Goal: Transaction & Acquisition: Purchase product/service

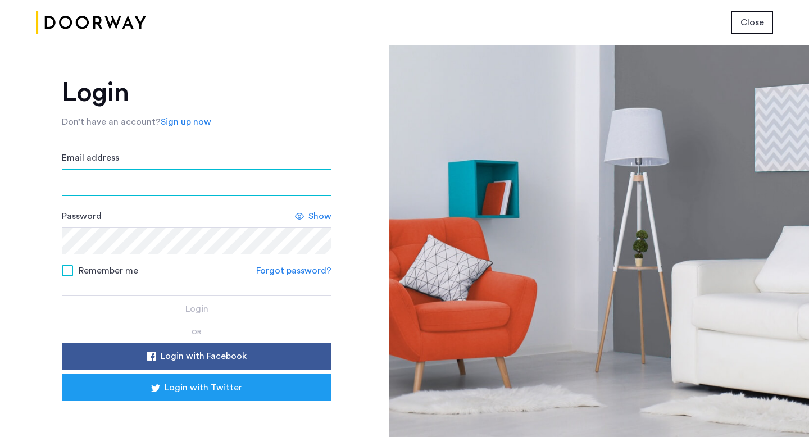
click at [214, 184] on input "Email address" at bounding box center [197, 182] width 270 height 27
click at [189, 182] on input "Email address" at bounding box center [197, 182] width 270 height 27
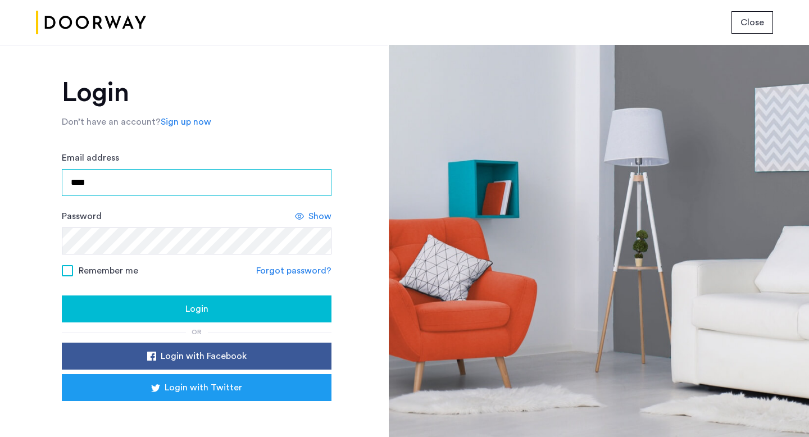
type input "**********"
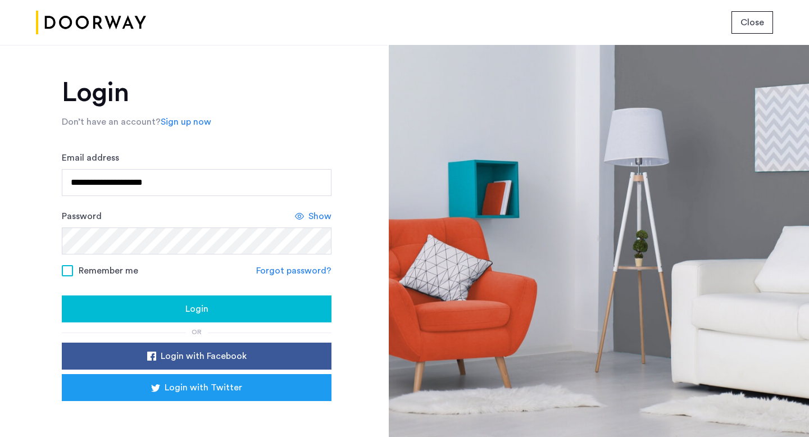
click at [149, 316] on button "Login" at bounding box center [197, 309] width 270 height 27
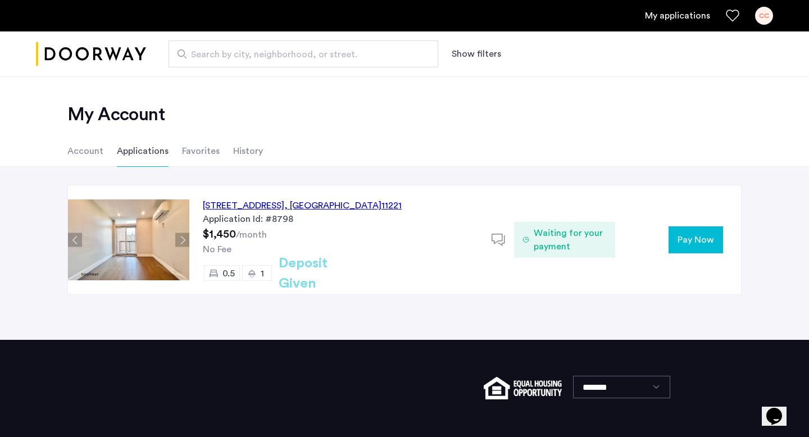
click at [264, 205] on div "334 Evergreen Avenue, Unit 3BTL, Brooklyn , NY 11221" at bounding box center [302, 205] width 199 height 13
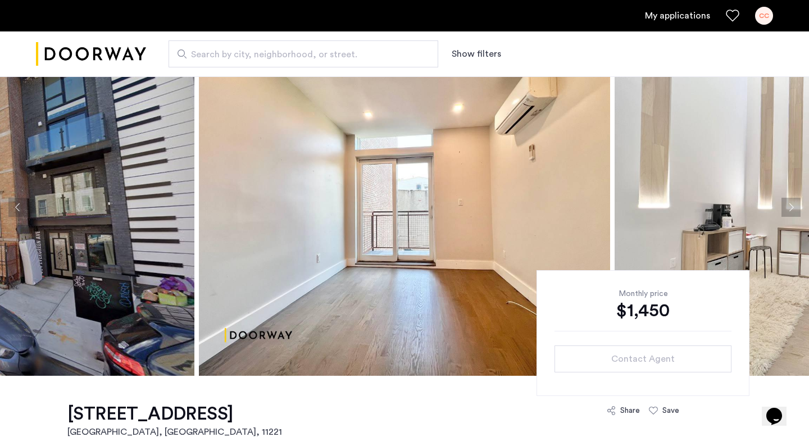
scroll to position [38, 0]
click at [792, 201] on button "Next apartment" at bounding box center [791, 206] width 19 height 19
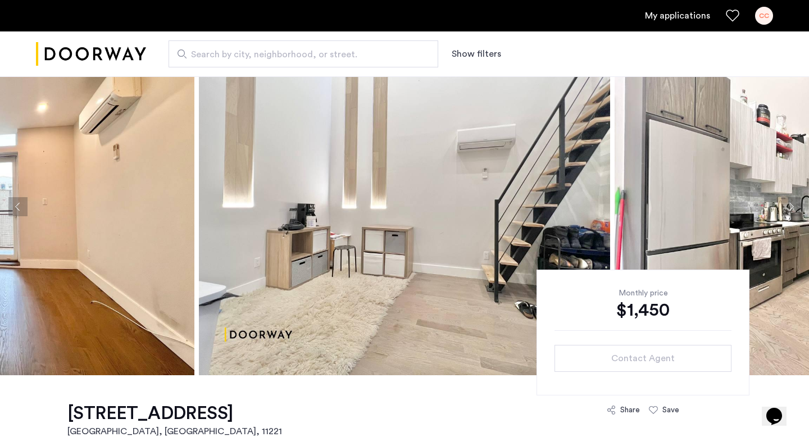
click at [792, 201] on button "Next apartment" at bounding box center [791, 206] width 19 height 19
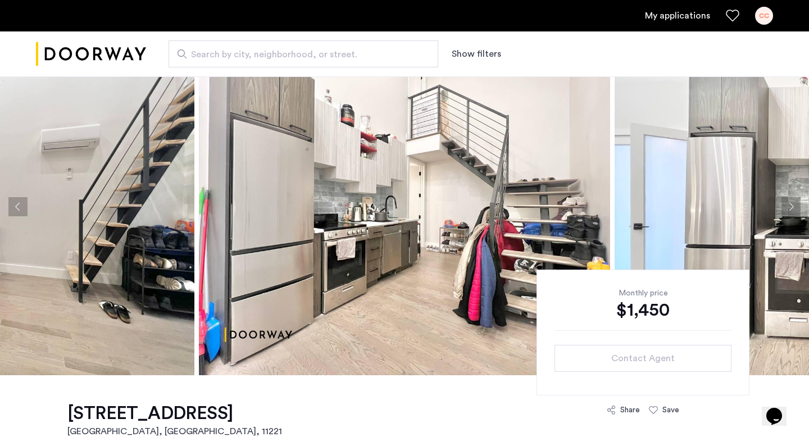
click at [792, 201] on button "Next apartment" at bounding box center [791, 206] width 19 height 19
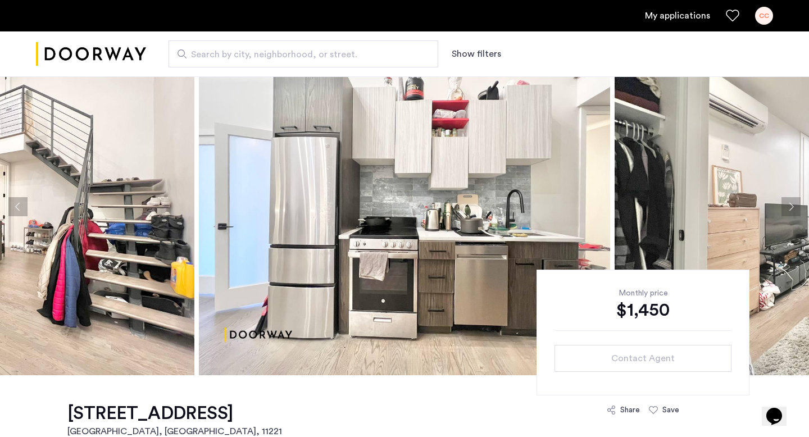
click at [792, 201] on button "Next apartment" at bounding box center [791, 206] width 19 height 19
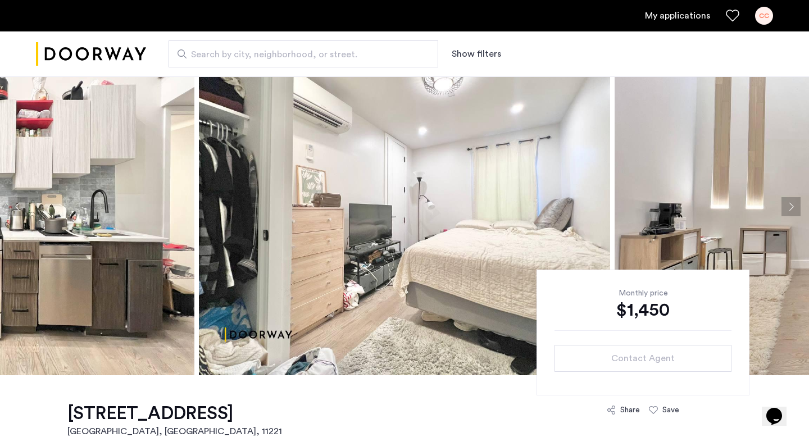
click at [792, 201] on button "Next apartment" at bounding box center [791, 206] width 19 height 19
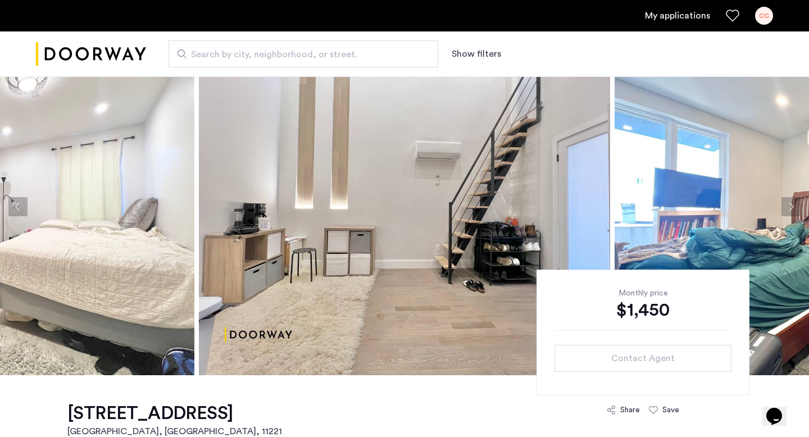
click at [792, 201] on button "Next apartment" at bounding box center [791, 206] width 19 height 19
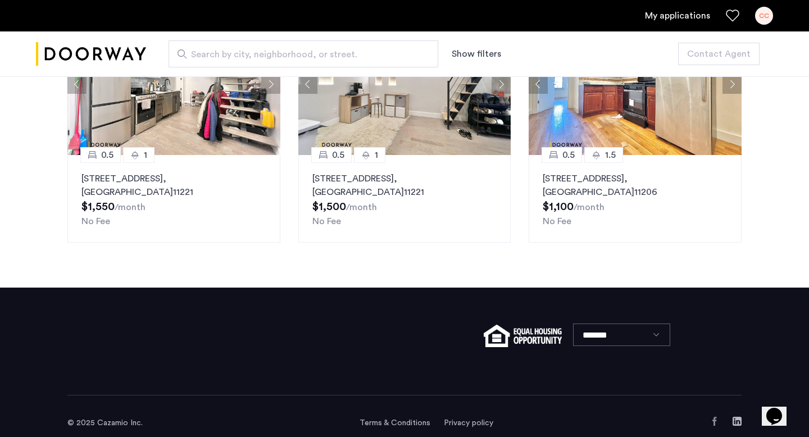
scroll to position [1363, 0]
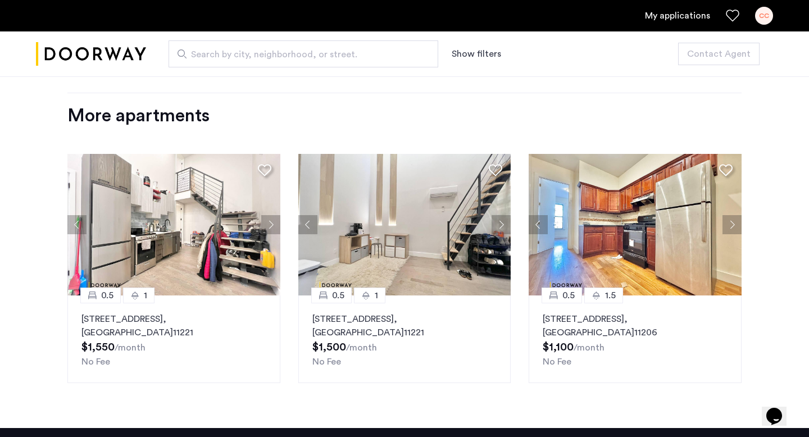
click at [727, 215] on button "Next apartment" at bounding box center [732, 224] width 19 height 19
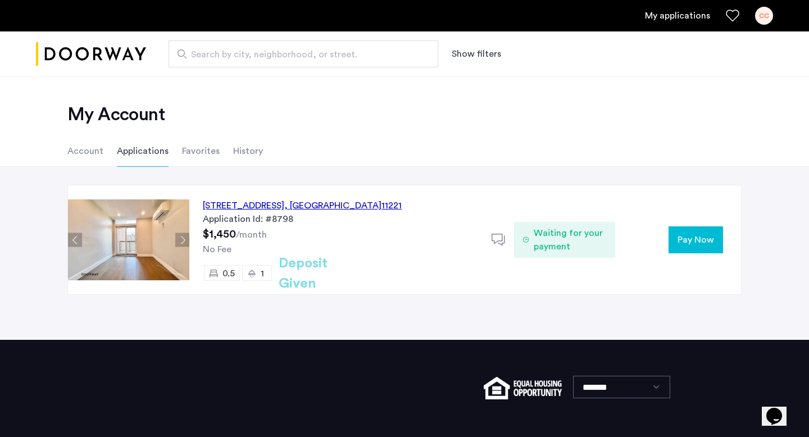
click at [713, 240] on span "Pay Now" at bounding box center [696, 239] width 37 height 13
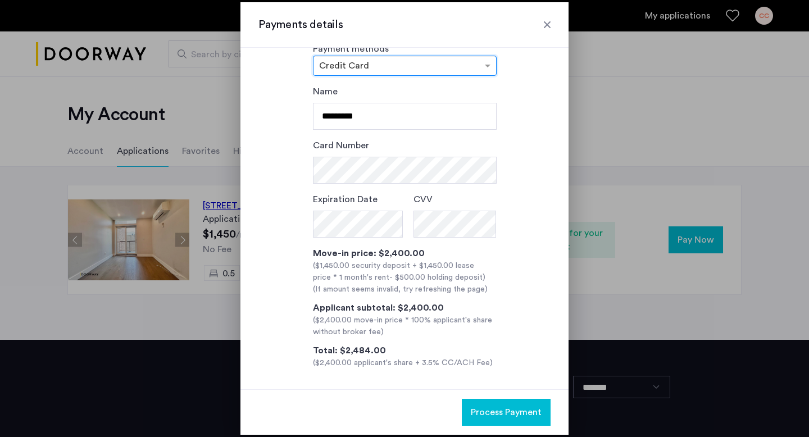
scroll to position [24, 0]
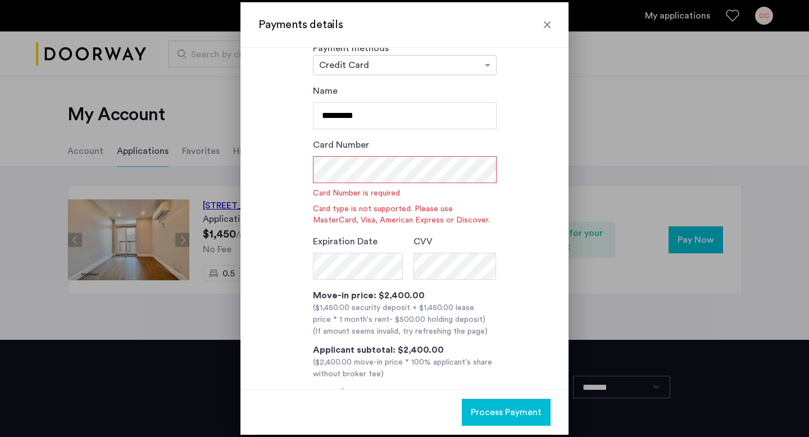
click at [490, 142] on div "Card Number Card Number is required Card type is not supported. Please use Mast…" at bounding box center [405, 182] width 184 height 88
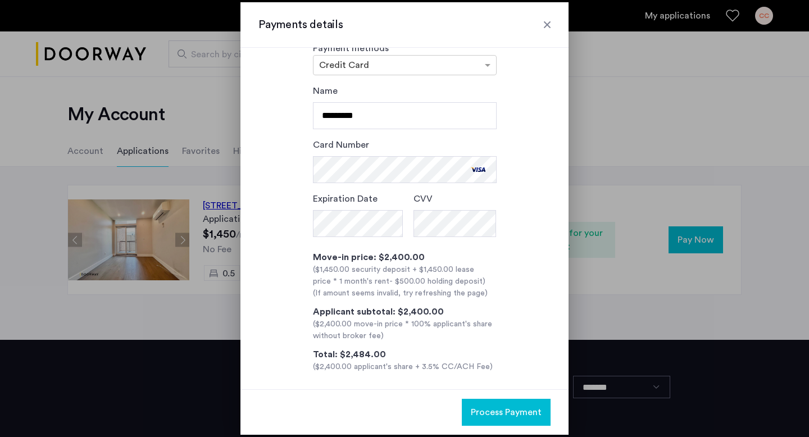
click at [313, 140] on label "Card Number" at bounding box center [341, 144] width 56 height 13
click at [305, 231] on div "Name ********* Card Number Expiration Date CVV Move-in price: $2,400.00 ($1,450…" at bounding box center [405, 228] width 292 height 289
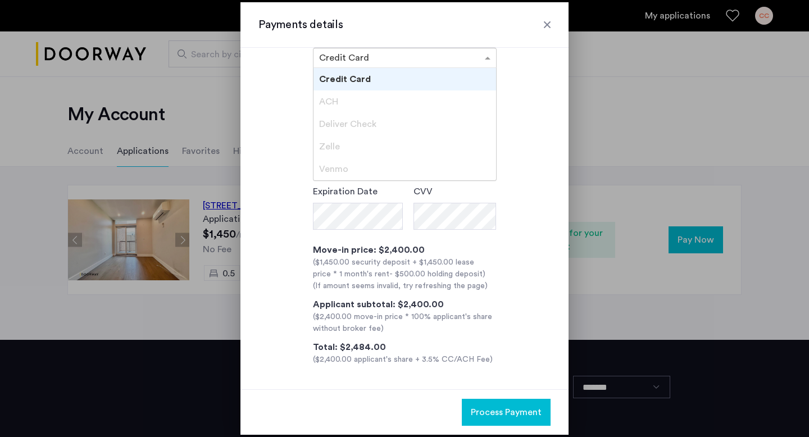
click at [371, 64] on div at bounding box center [405, 57] width 183 height 13
click at [319, 102] on span "ACH" at bounding box center [328, 101] width 19 height 9
click at [269, 139] on div "Name ********* Card Number Expiration Date CVV Move-in price: $2,400.00 ($1,450…" at bounding box center [405, 221] width 292 height 289
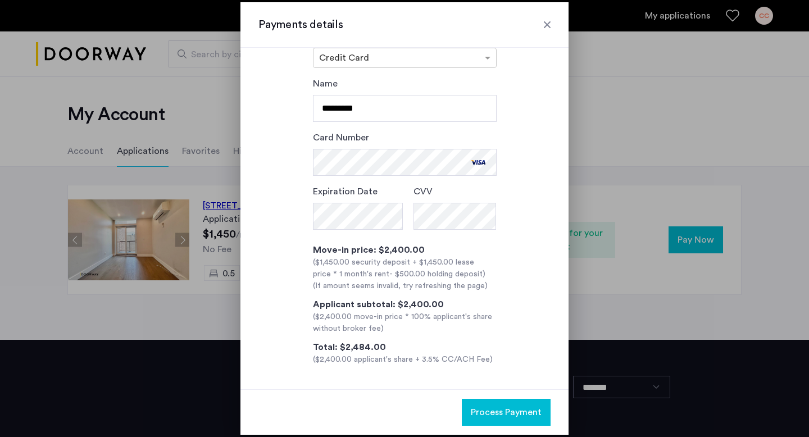
click at [509, 412] on span "Process Payment" at bounding box center [506, 412] width 71 height 13
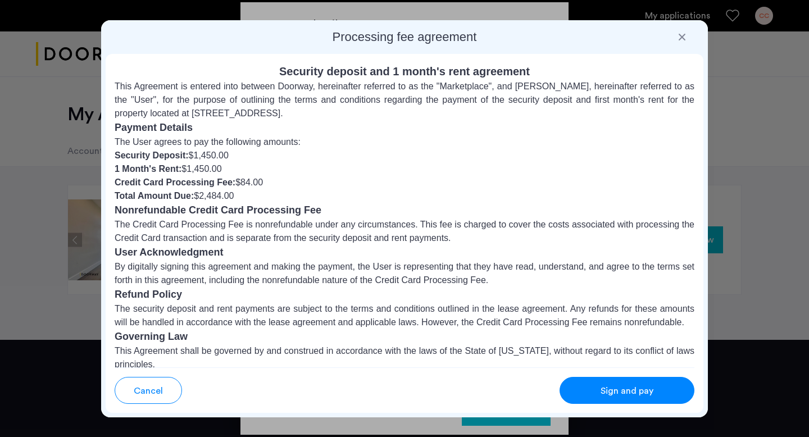
scroll to position [78, 0]
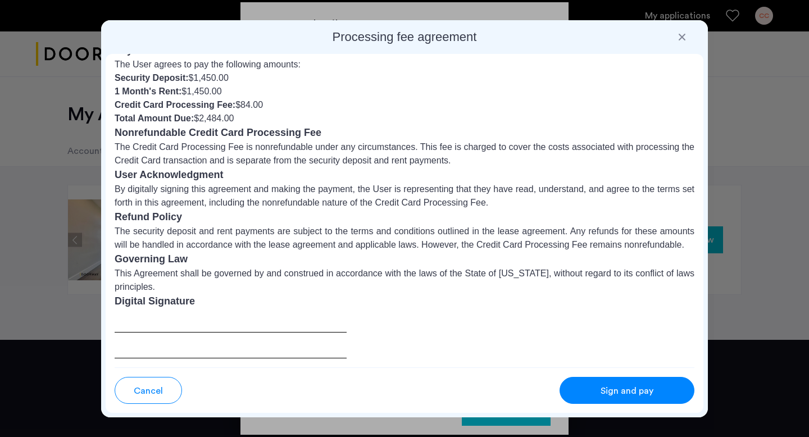
click at [193, 335] on div at bounding box center [231, 333] width 232 height 49
click at [633, 381] on button "Sign and pay" at bounding box center [627, 390] width 135 height 27
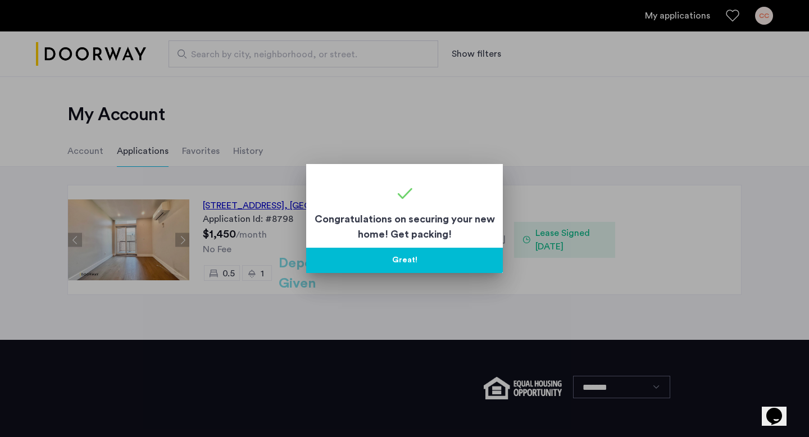
click at [475, 249] on button "Great!" at bounding box center [404, 260] width 197 height 25
